Goal: Transaction & Acquisition: Book appointment/travel/reservation

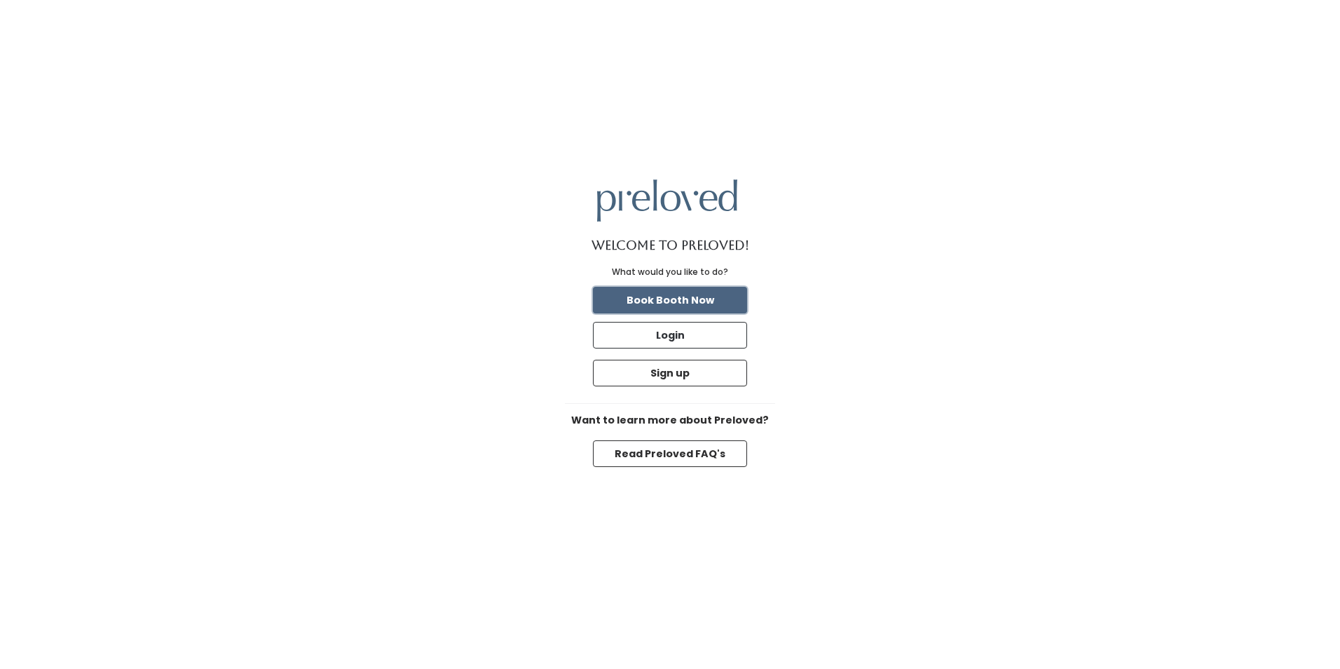
click at [713, 292] on button "Book Booth Now" at bounding box center [670, 300] width 154 height 27
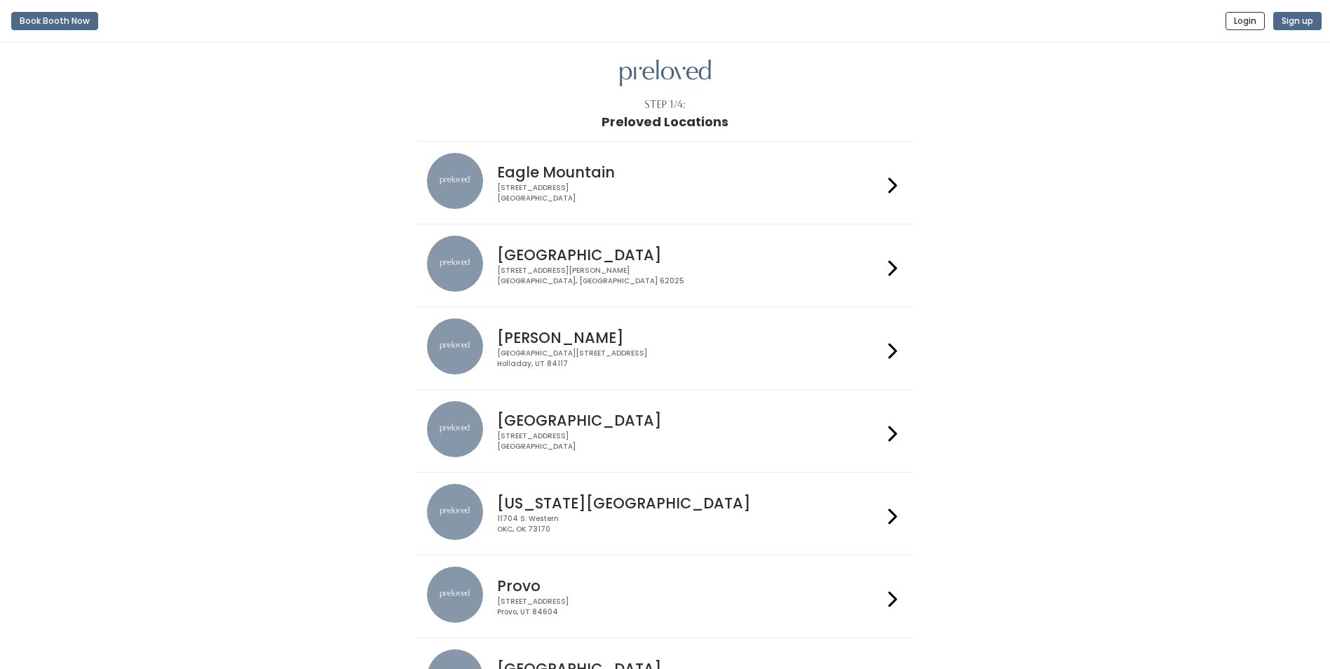
click at [611, 262] on h4 "Edwardsville" at bounding box center [689, 255] width 385 height 16
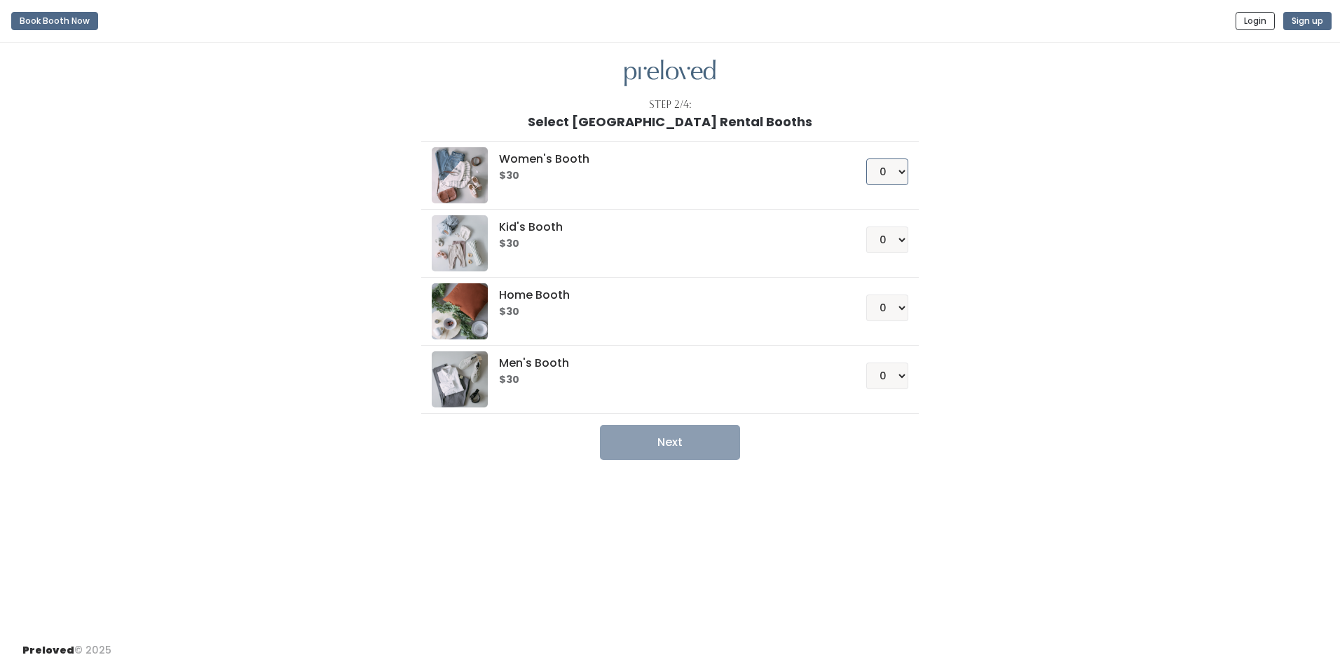
click at [906, 176] on select "0 1 2 3 4" at bounding box center [887, 171] width 42 height 27
select select "1"
click at [866, 158] on select "0 1 2 3 4" at bounding box center [887, 171] width 42 height 27
click at [665, 434] on button "Next" at bounding box center [670, 442] width 140 height 35
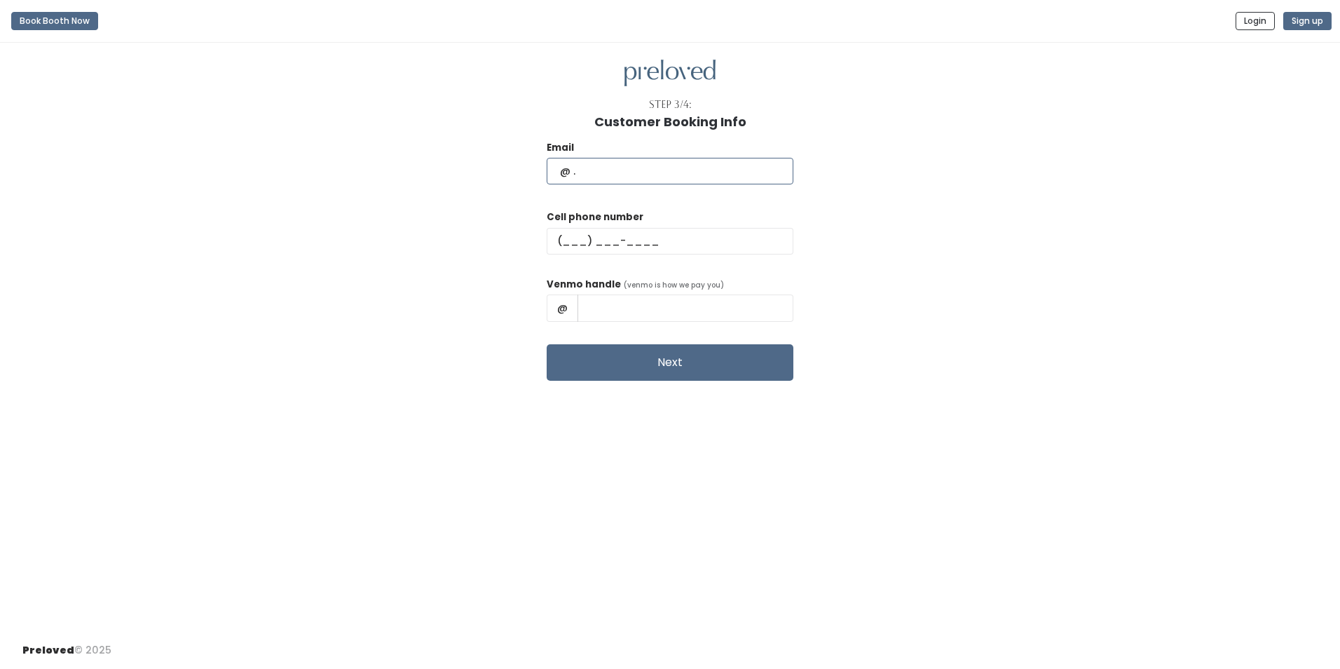
click at [638, 172] on input "text" at bounding box center [670, 171] width 247 height 27
type input "paige.bold03@gmail.com"
click at [664, 248] on input "text" at bounding box center [670, 241] width 247 height 27
type input "(618) 570-0847"
click at [648, 305] on input "text" at bounding box center [686, 307] width 216 height 27
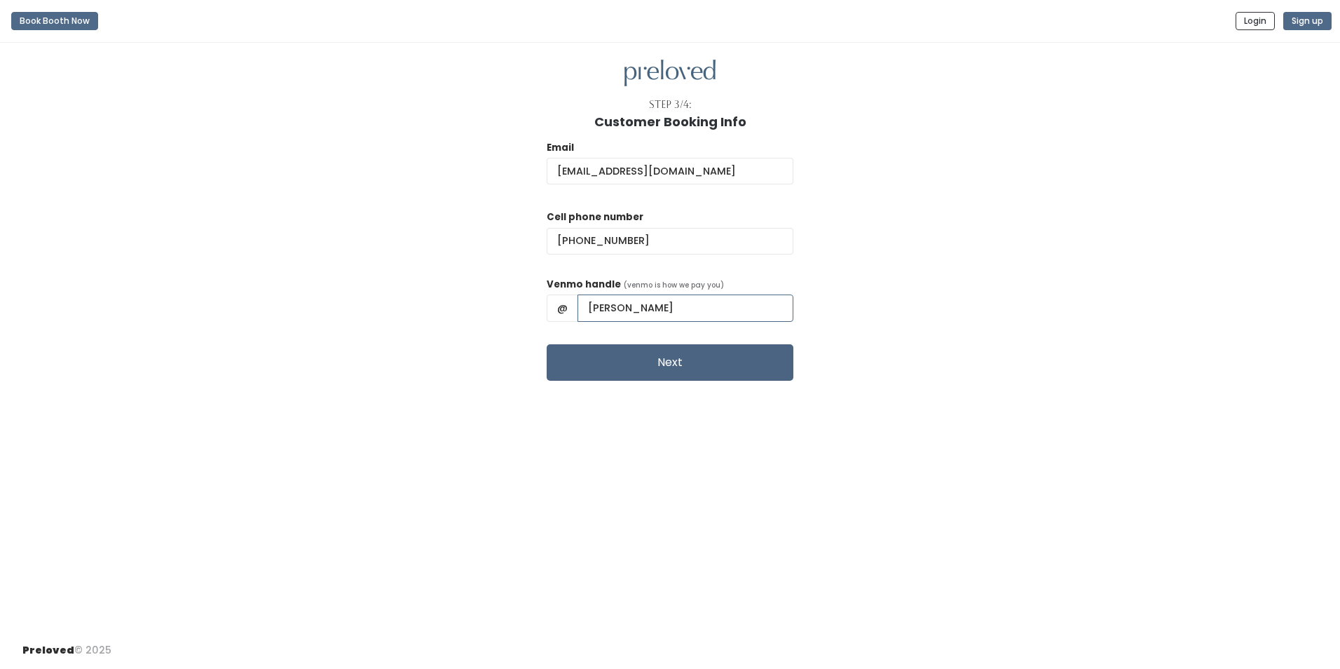
type input "paigebold"
click at [705, 365] on button "Next" at bounding box center [670, 362] width 247 height 36
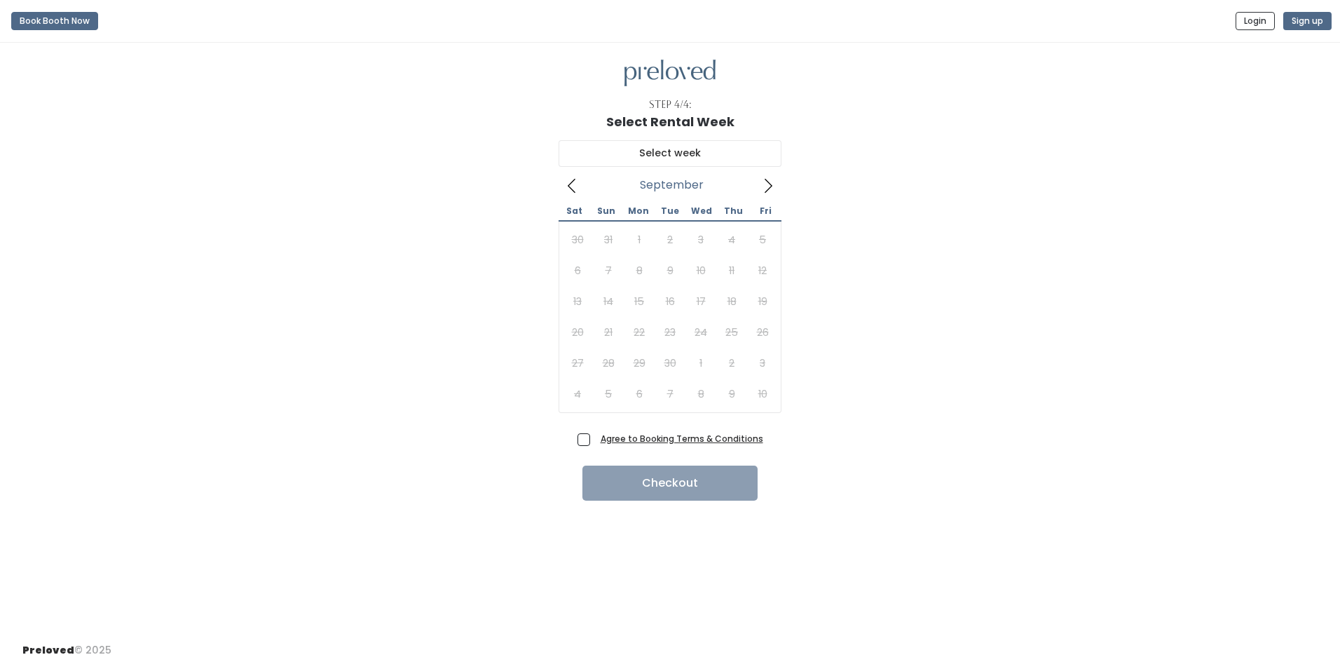
click at [595, 444] on span "Agree to Booking Terms & Conditions" at bounding box center [679, 438] width 168 height 14
click at [595, 440] on input "Agree to Booking Terms & Conditions" at bounding box center [599, 435] width 9 height 9
checkbox input "true"
click at [768, 191] on icon at bounding box center [767, 185] width 15 height 15
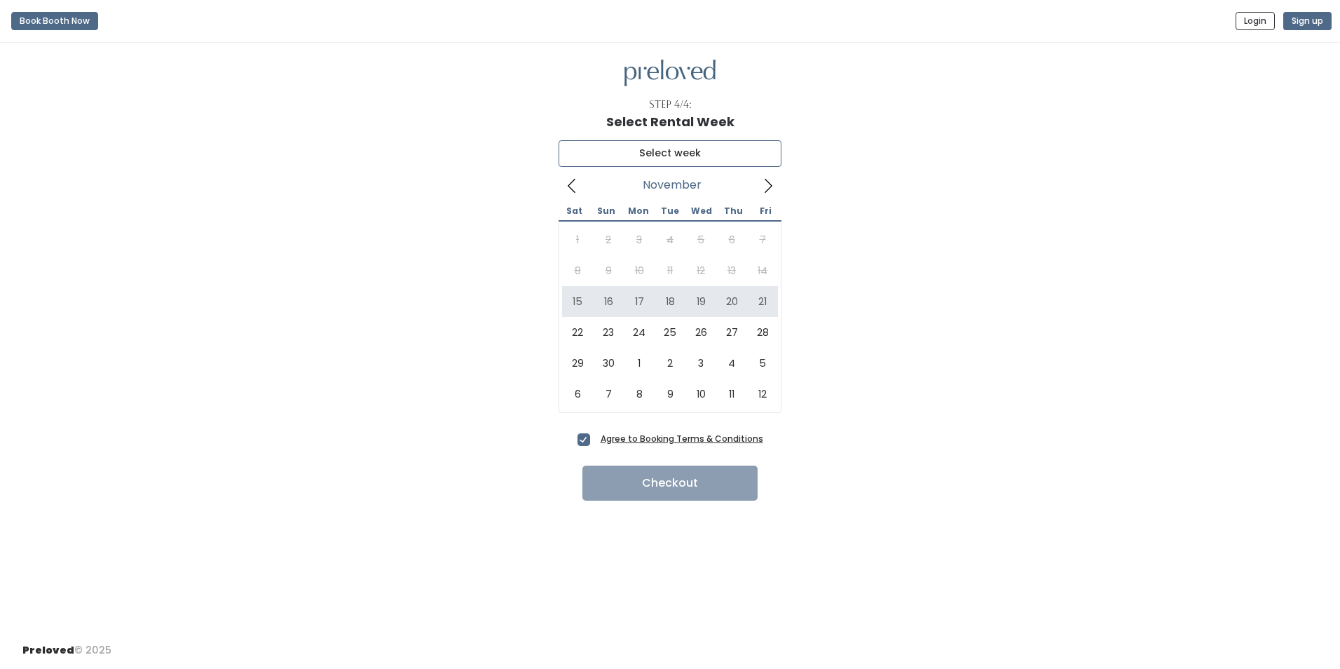
type input "November 15 to November 21"
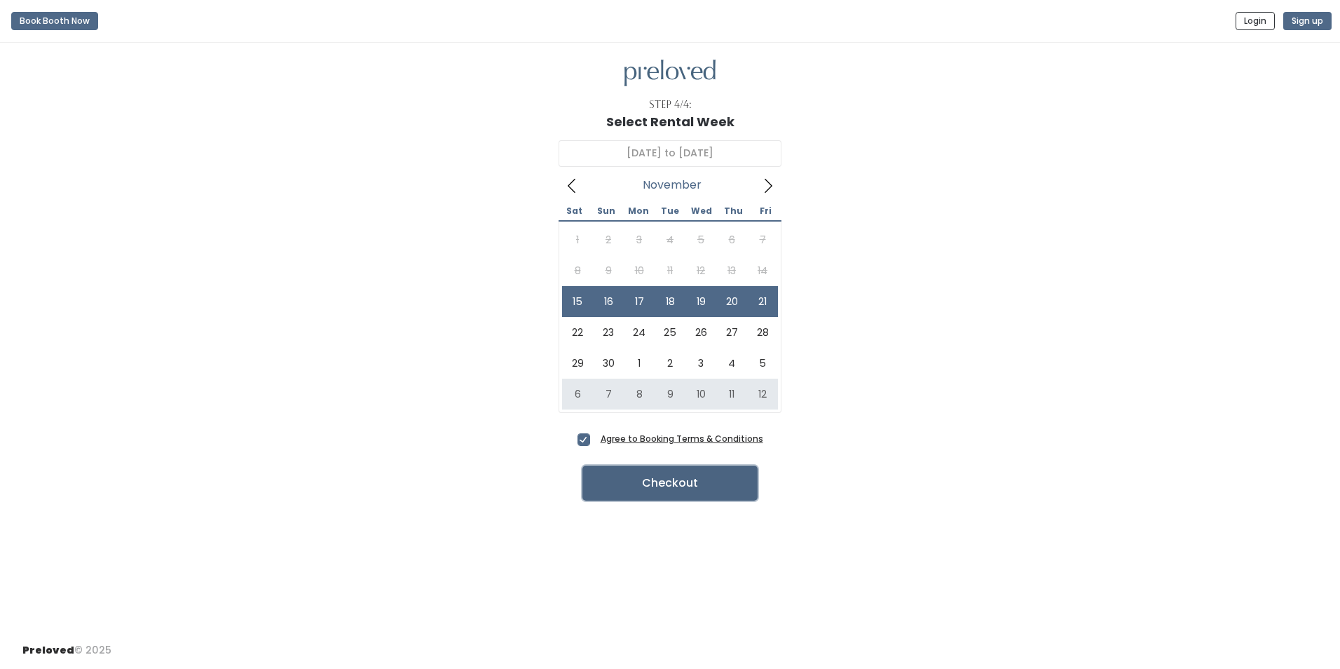
click at [725, 486] on button "Checkout" at bounding box center [669, 482] width 175 height 35
